Goal: Navigation & Orientation: Understand site structure

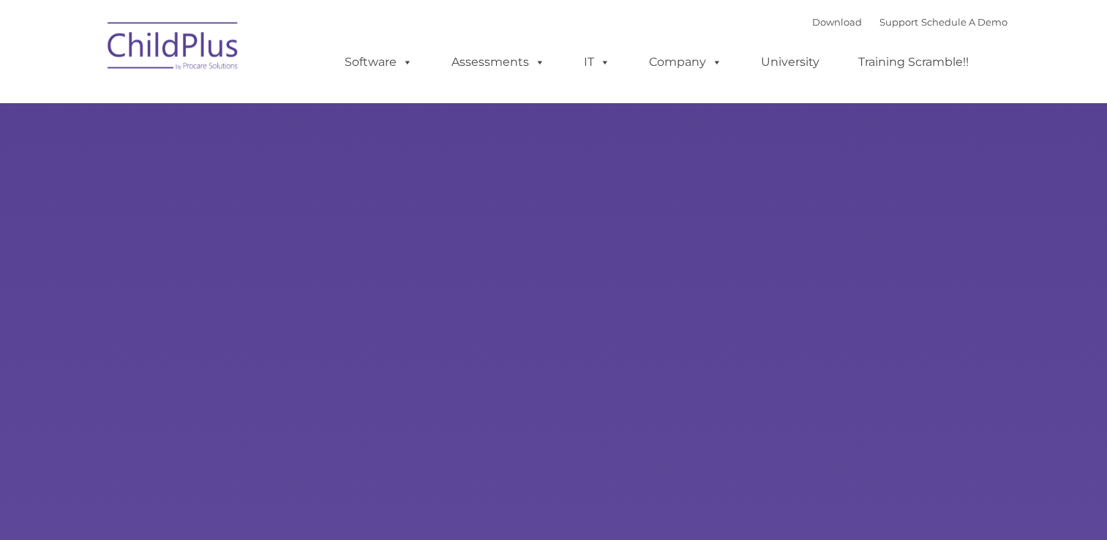
type input ""
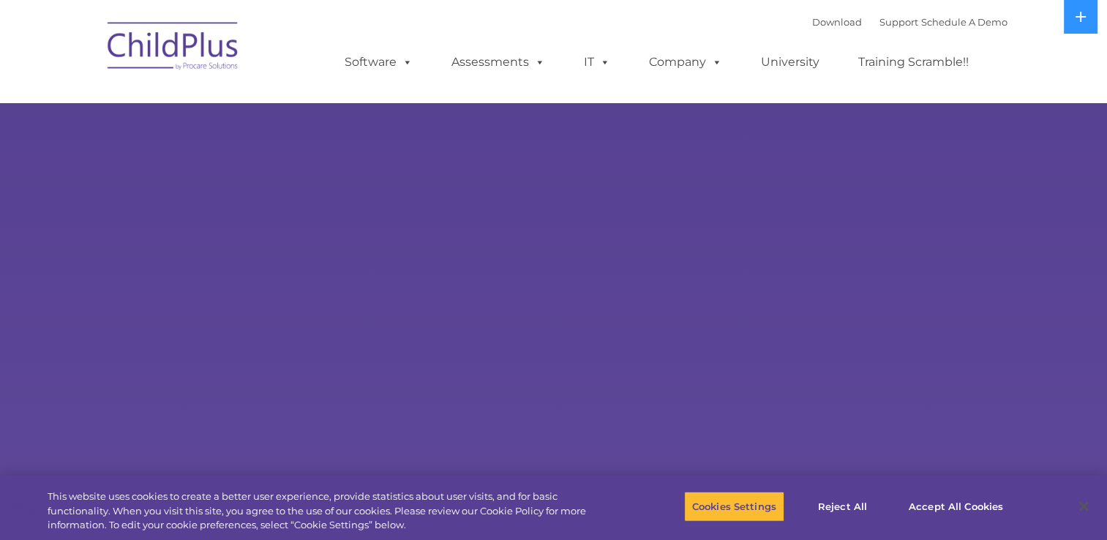
select select "MEDIUM"
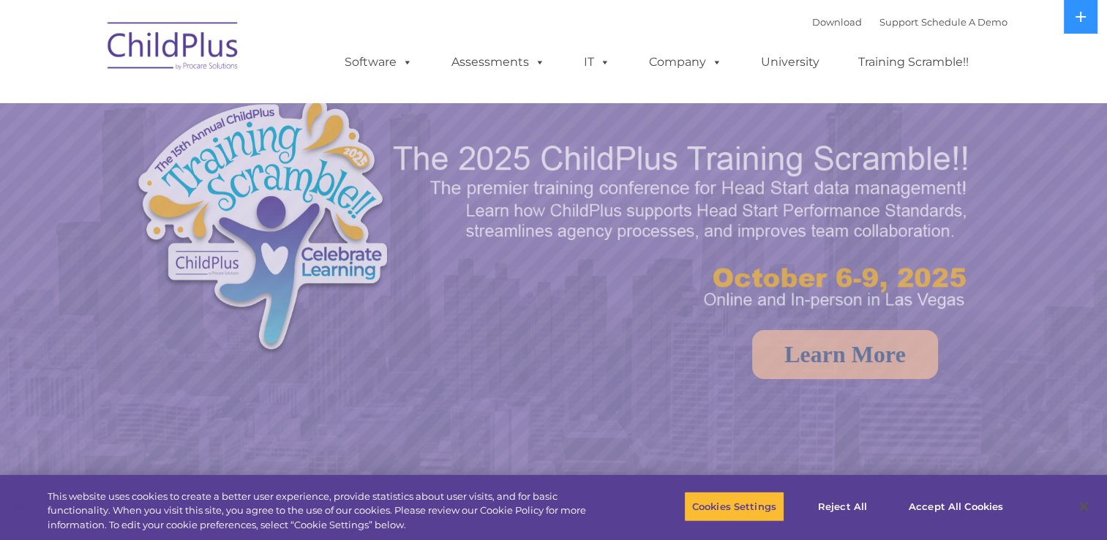
select select "MEDIUM"
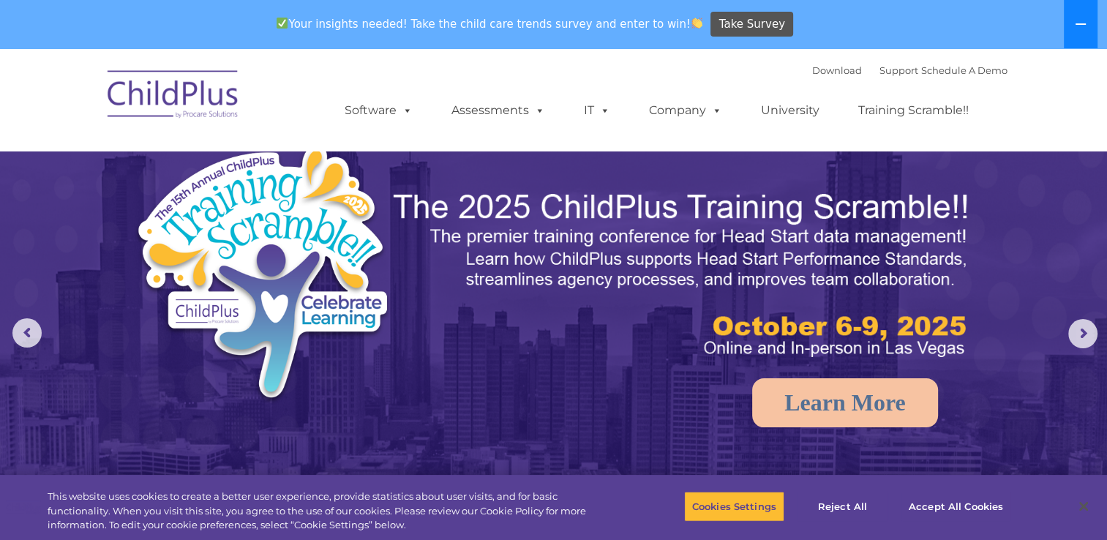
click at [1079, 21] on icon at bounding box center [1080, 24] width 12 height 12
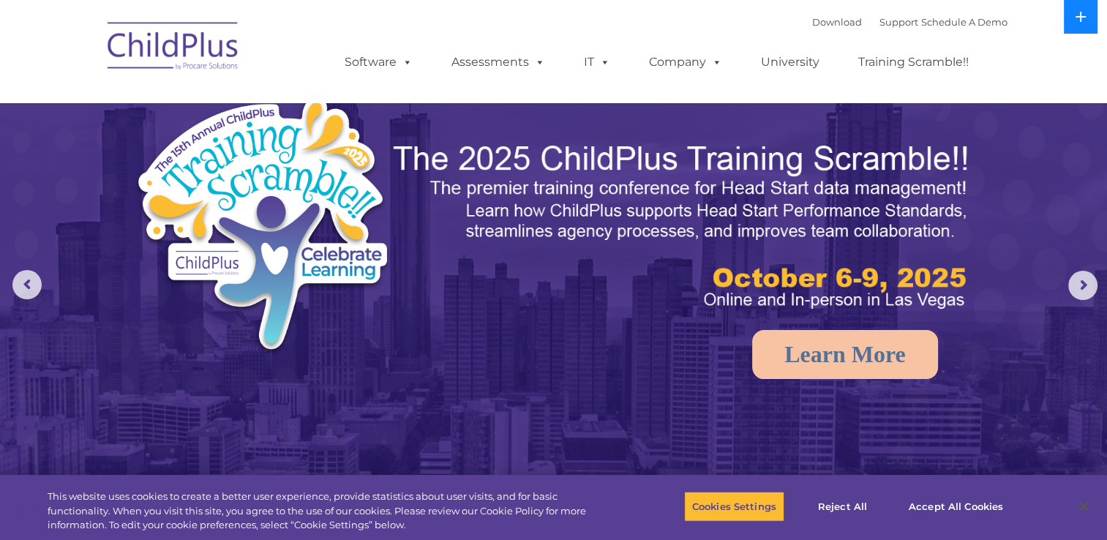
click at [1079, 19] on icon at bounding box center [1080, 17] width 10 height 10
